Goal: Find specific page/section: Find specific page/section

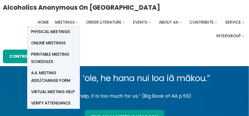
click at [48, 42] on span "Online Meetings" at bounding box center [48, 42] width 35 height 7
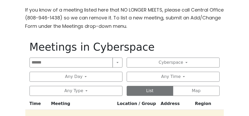
scroll to position [303, 0]
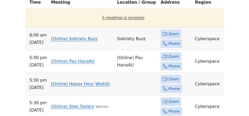
click at [104, 15] on button "5 meetings in progress" at bounding box center [123, 17] width 193 height 15
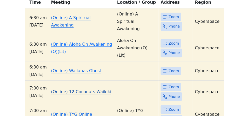
click at [66, 89] on link "(Online) 12 Coconuts Waikiki" at bounding box center [81, 91] width 60 height 5
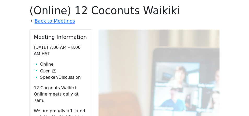
scroll to position [340, 0]
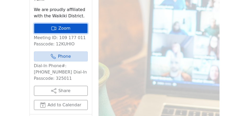
click at [66, 23] on link "Zoom" at bounding box center [61, 28] width 54 height 10
